Goal: Information Seeking & Learning: Check status

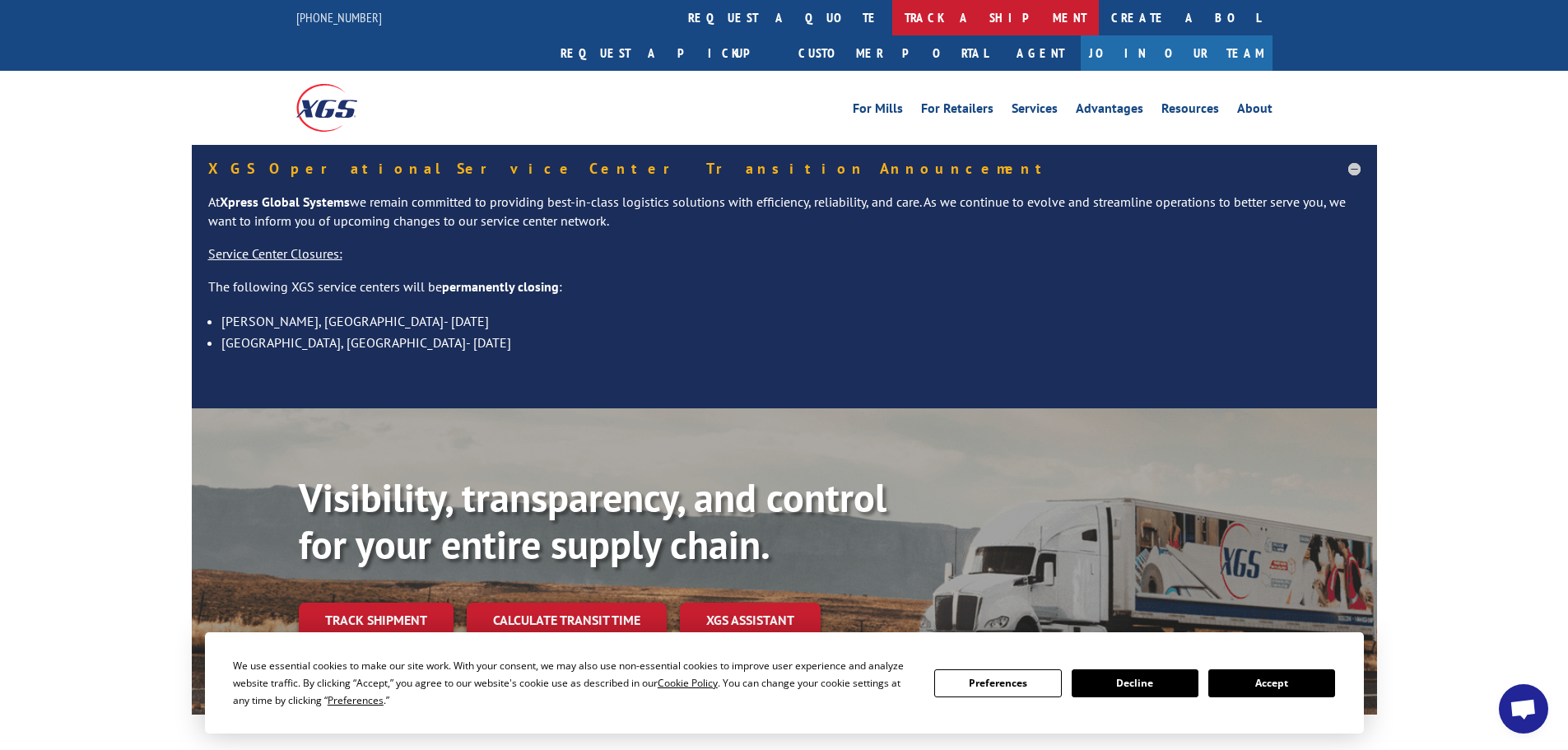
click at [892, 17] on link "track a shipment" at bounding box center [995, 17] width 207 height 36
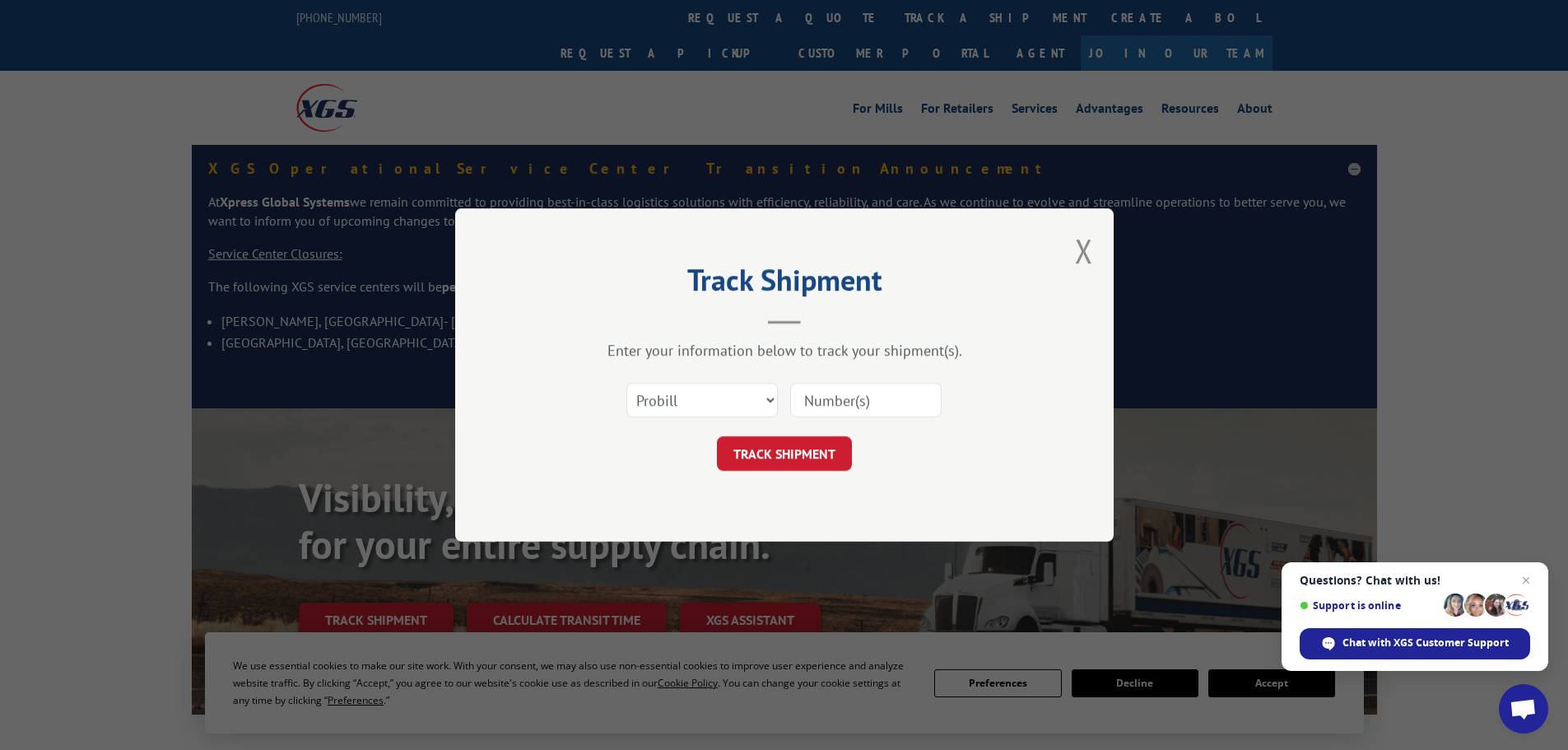
click at [867, 408] on input at bounding box center [866, 400] width 151 height 35
paste input "17467017"
type input "17467017"
click at [795, 445] on button "TRACK SHIPMENT" at bounding box center [784, 453] width 135 height 35
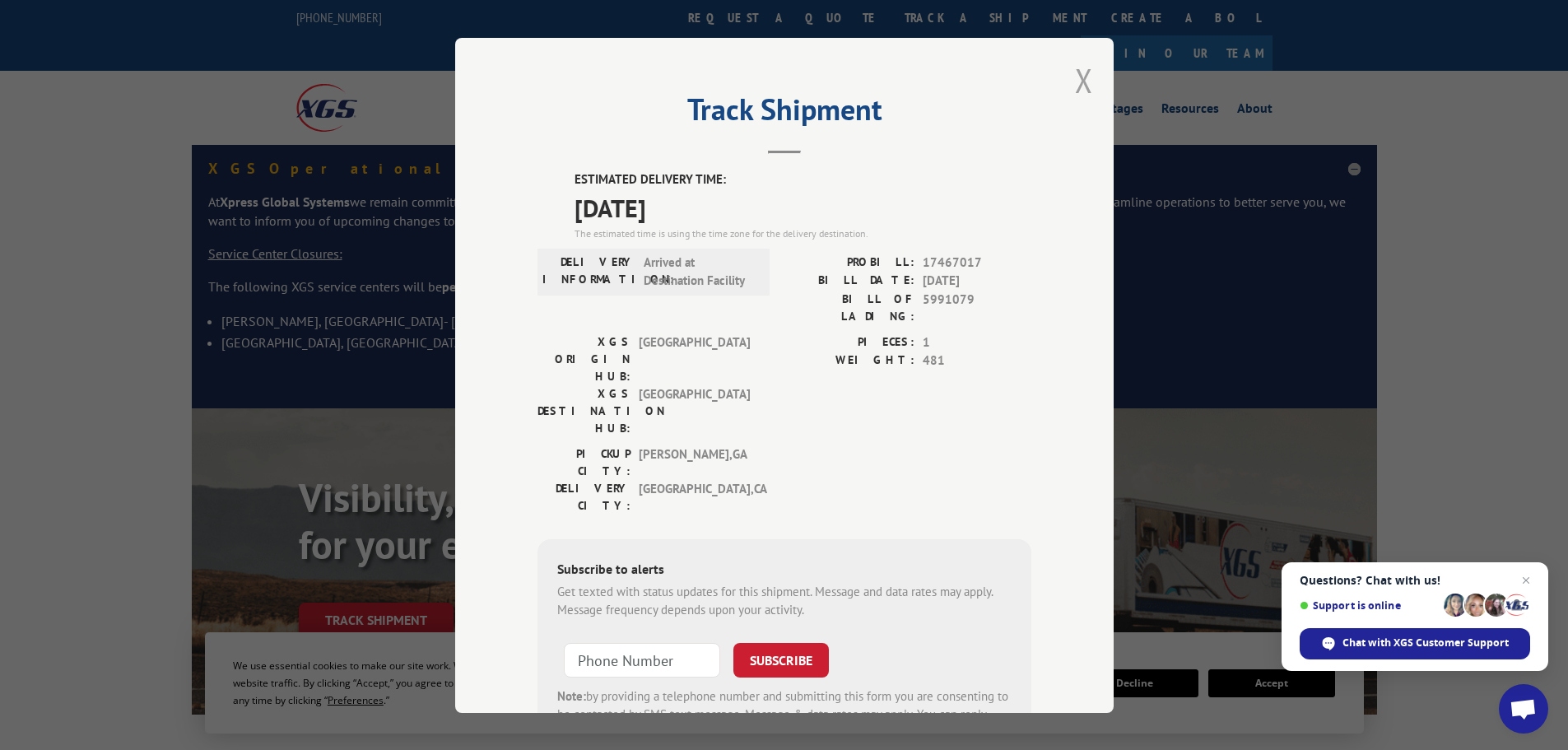
click at [1075, 81] on button "Close modal" at bounding box center [1084, 81] width 18 height 44
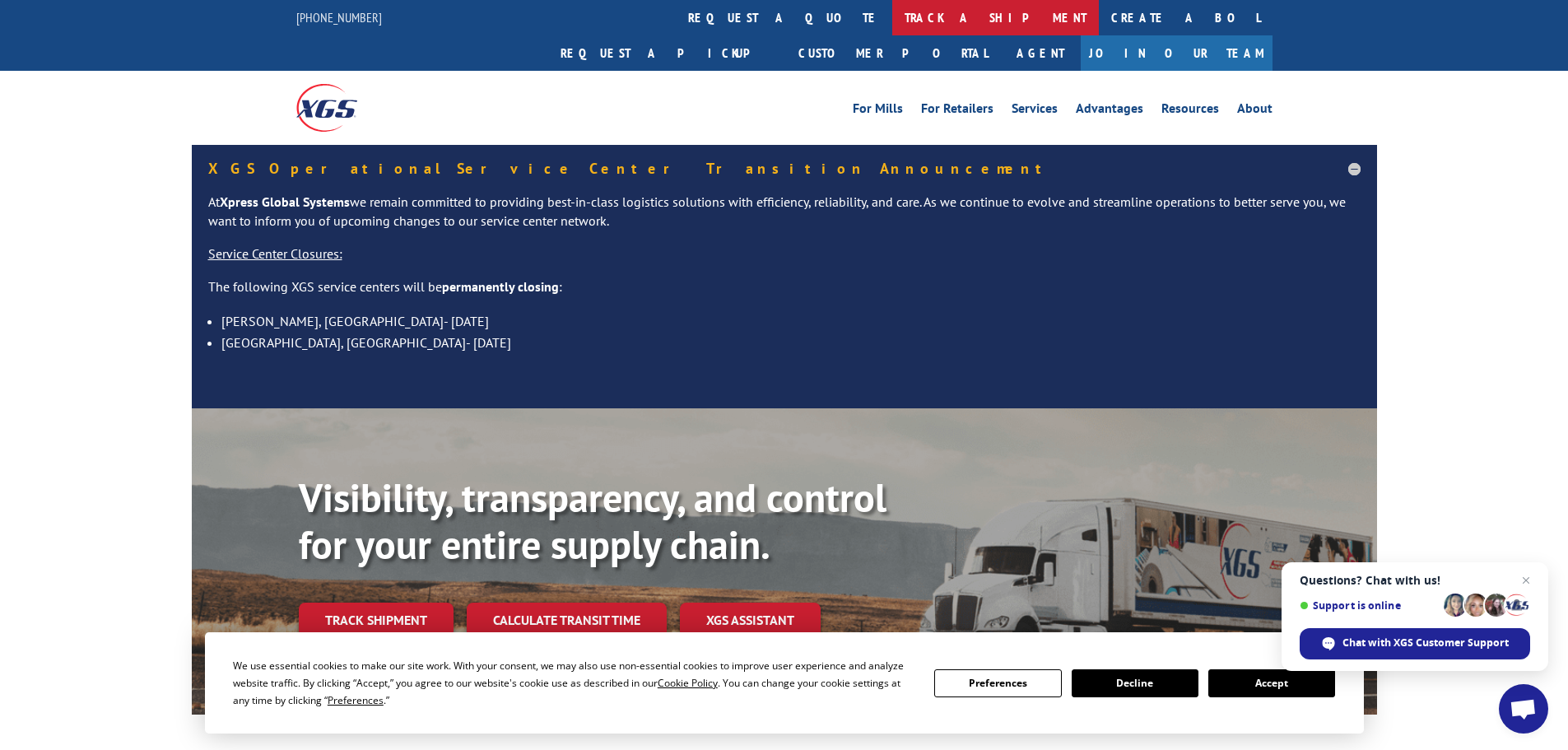
click at [892, 19] on link "track a shipment" at bounding box center [995, 17] width 207 height 36
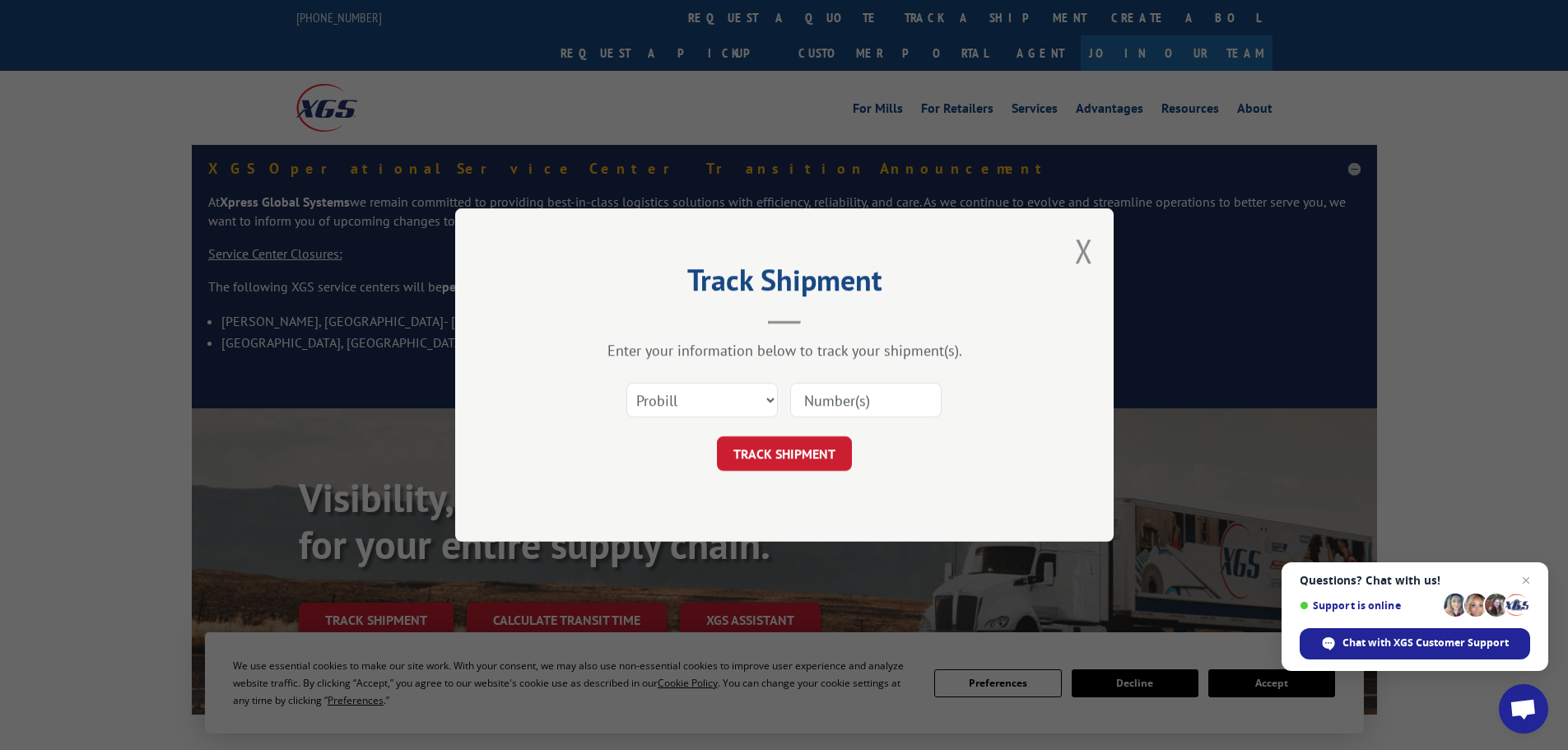
click at [853, 396] on input at bounding box center [866, 400] width 151 height 35
paste input "17520334"
type input "17520334"
click at [827, 458] on button "TRACK SHIPMENT" at bounding box center [784, 453] width 135 height 35
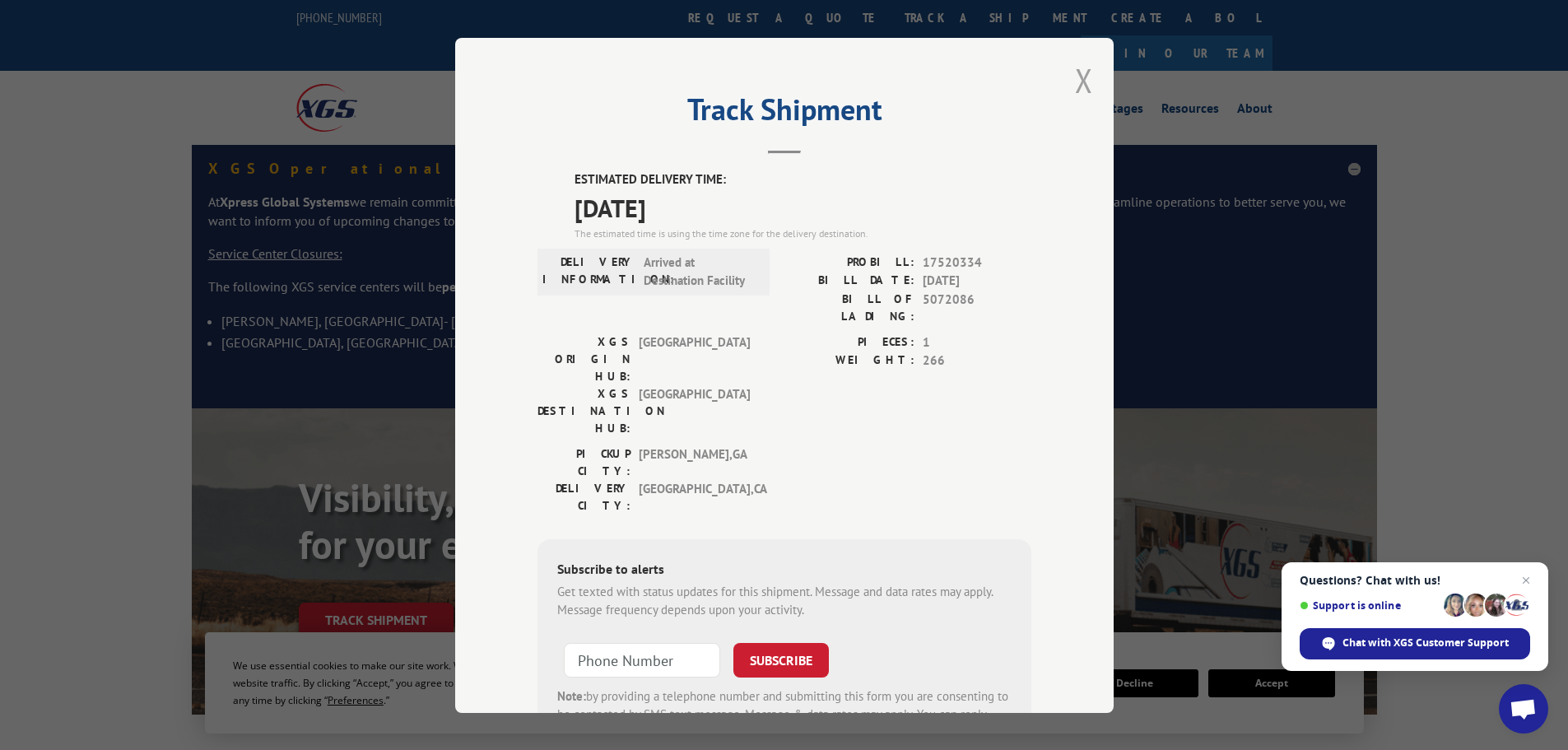
click at [1077, 80] on button "Close modal" at bounding box center [1084, 81] width 18 height 44
